Goal: Check status

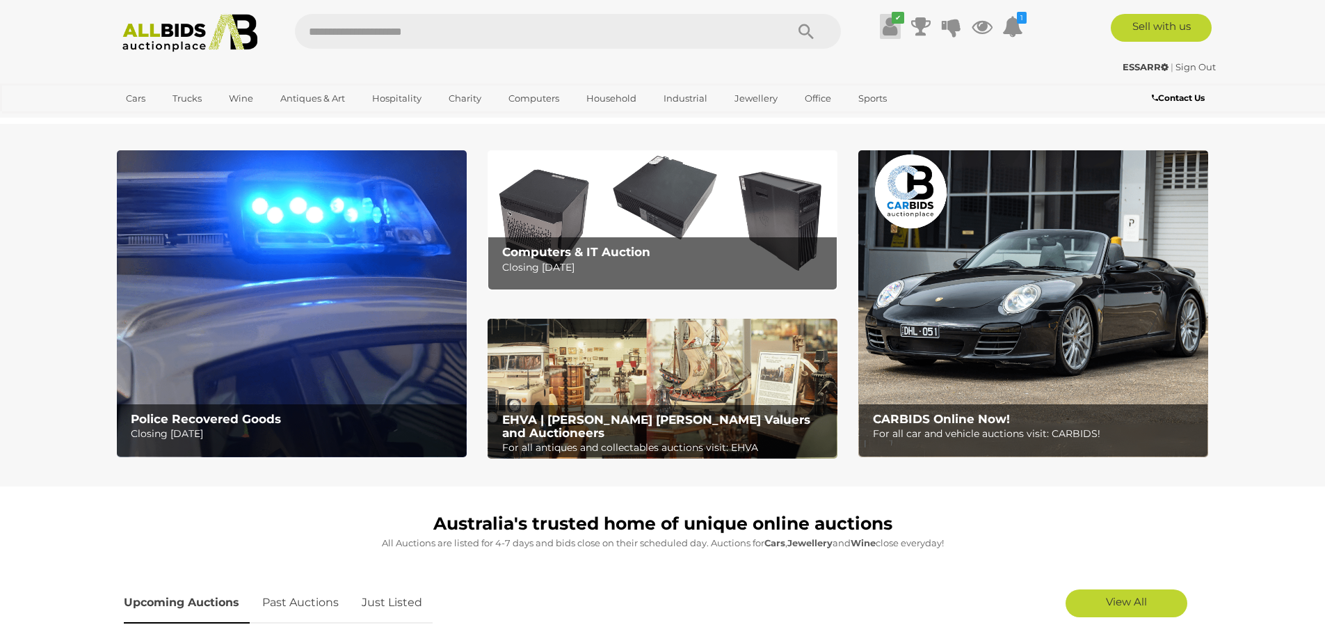
click at [888, 29] on icon at bounding box center [890, 26] width 15 height 25
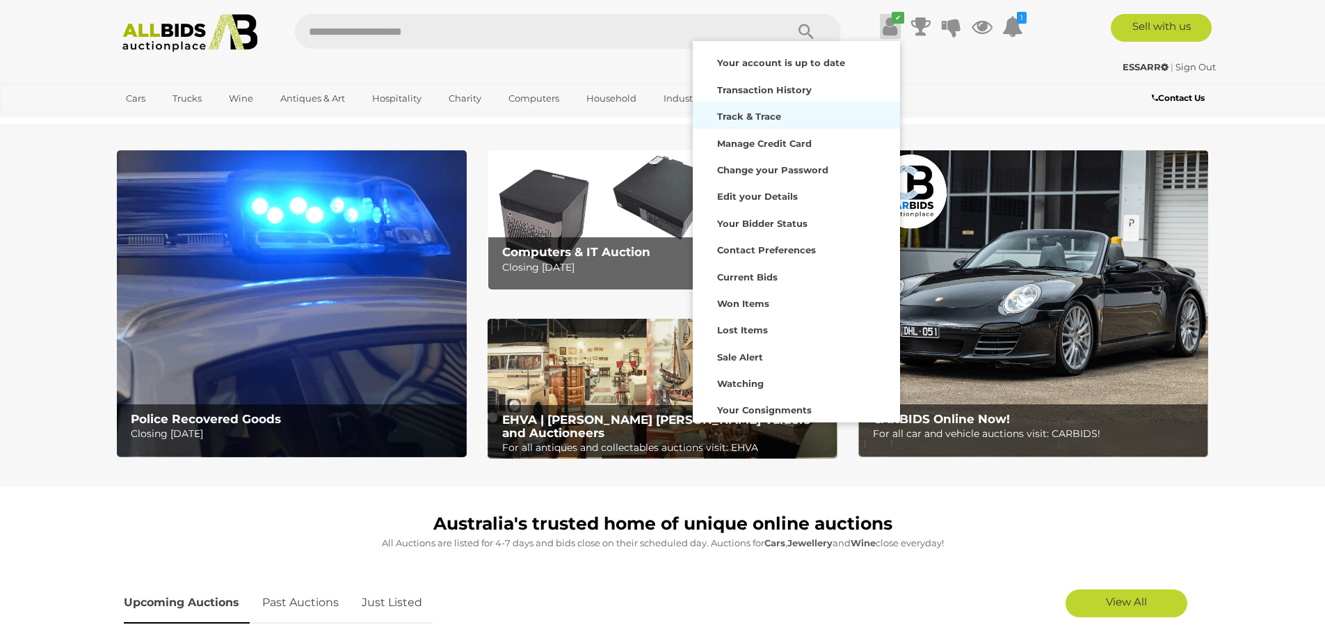
click at [761, 118] on strong "Track & Trace" at bounding box center [749, 116] width 64 height 11
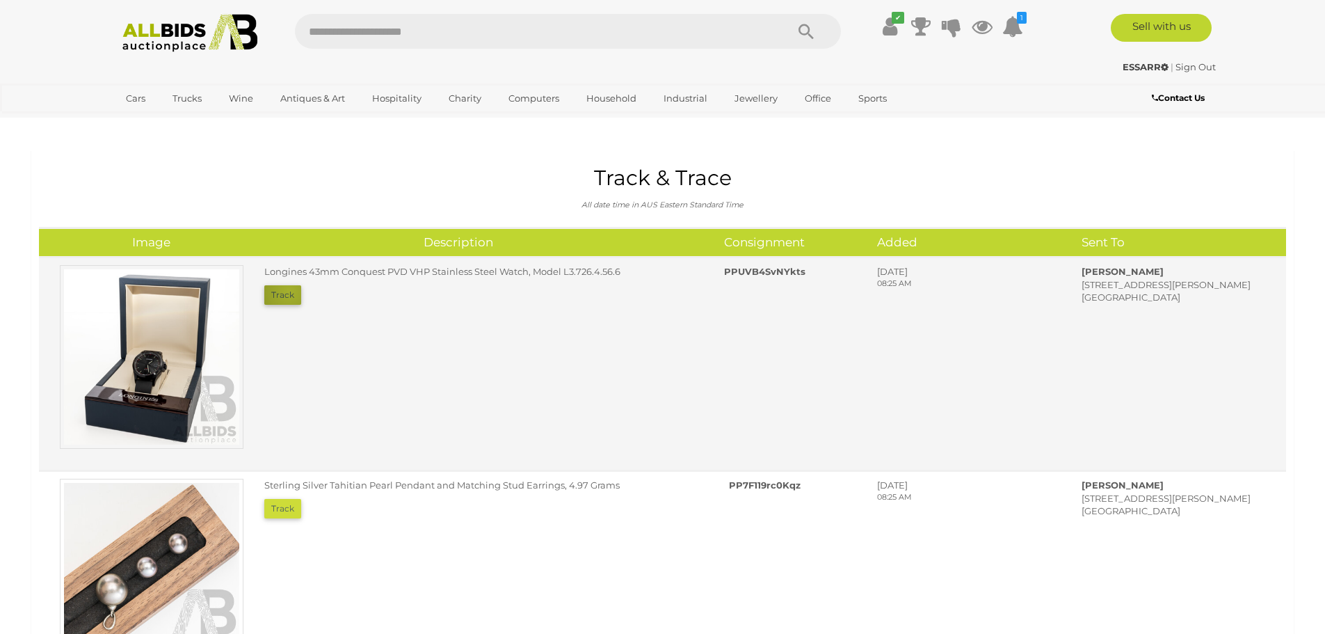
click at [289, 291] on button "Track" at bounding box center [282, 294] width 37 height 19
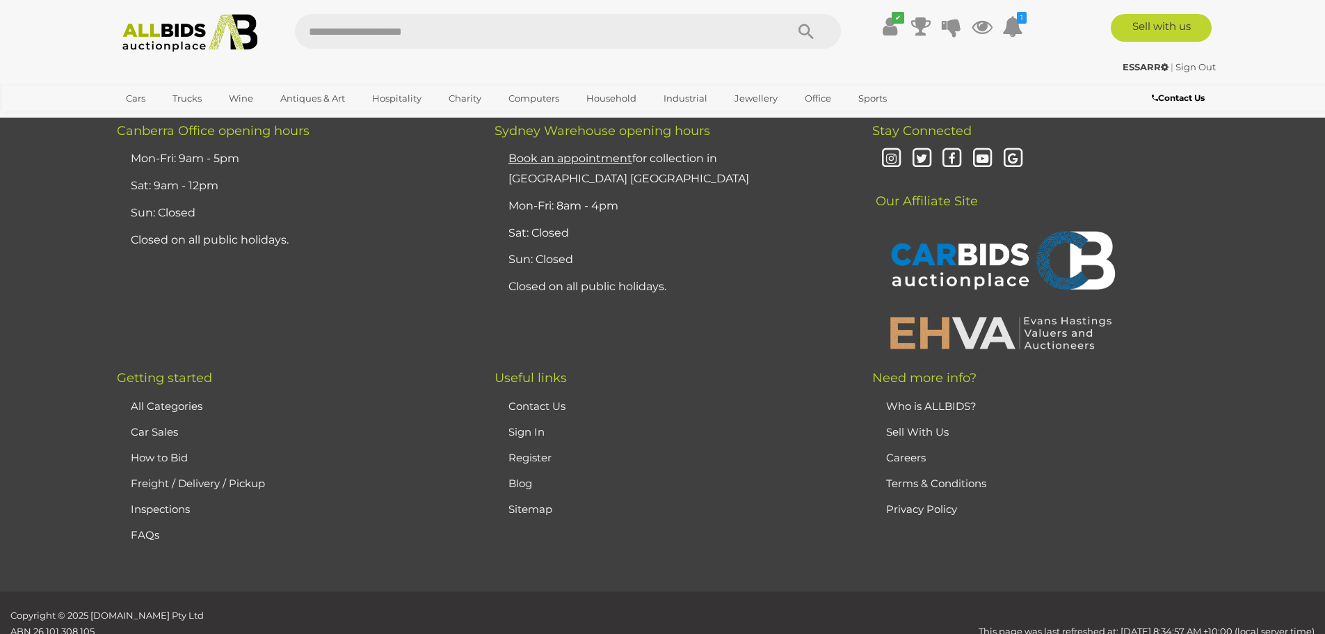
scroll to position [1808, 0]
